Goal: Task Accomplishment & Management: Manage account settings

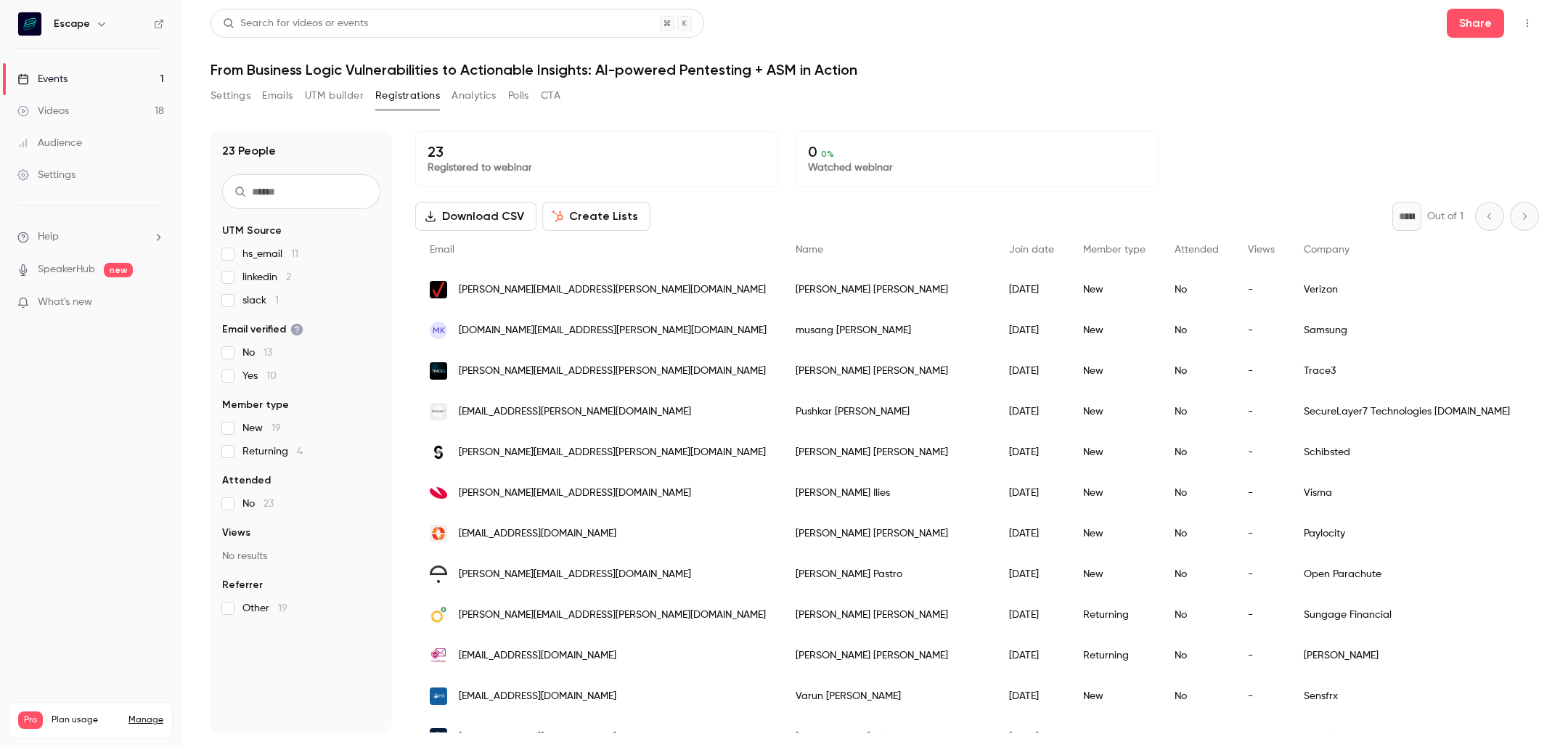
click at [222, 95] on button "Settings" at bounding box center [230, 95] width 40 height 23
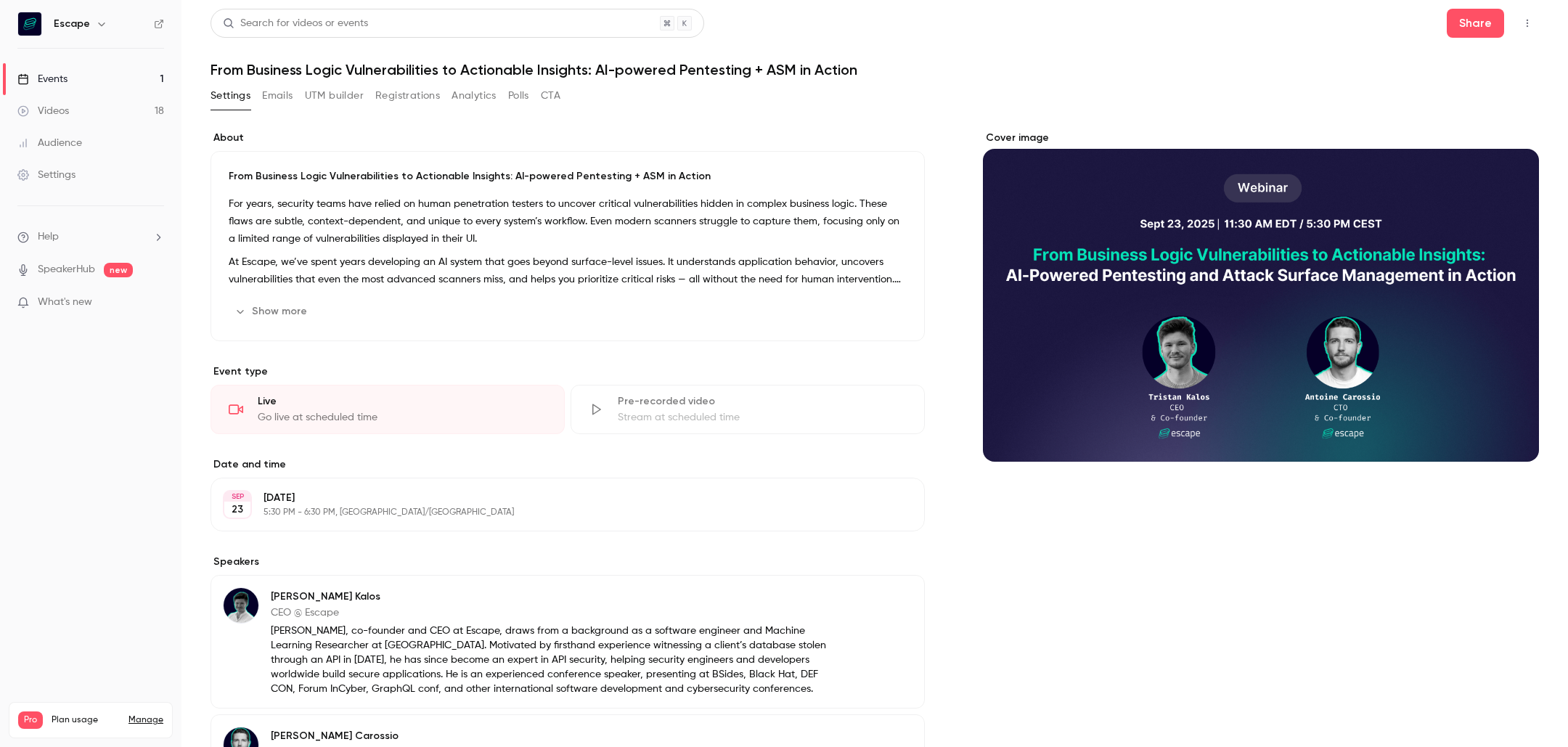
click at [402, 96] on button "Registrations" at bounding box center [407, 95] width 64 height 23
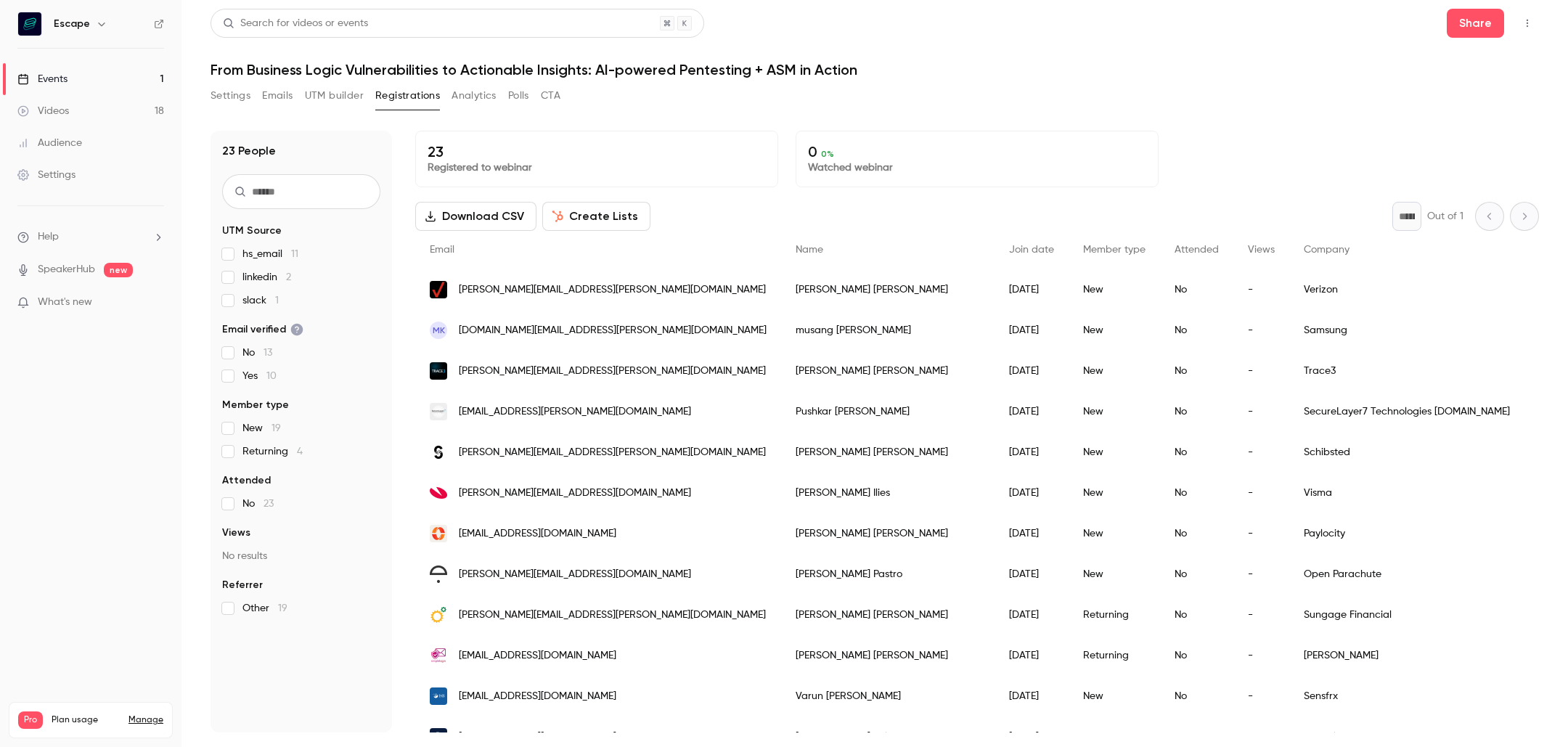
click at [140, 79] on link "Events 1" at bounding box center [91, 79] width 182 height 32
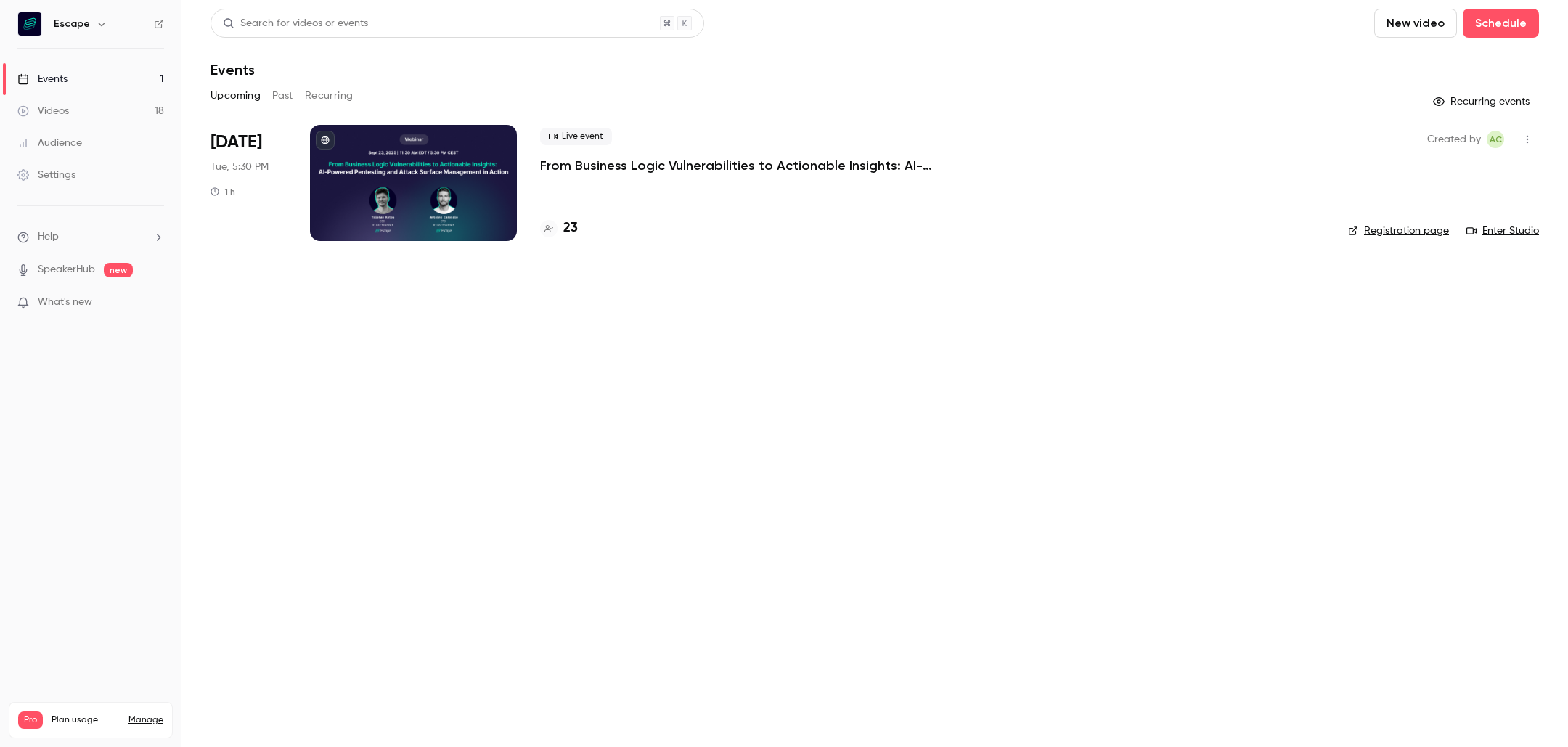
click at [568, 232] on h4 "23" at bounding box center [570, 229] width 14 height 20
